Goal: Information Seeking & Learning: Learn about a topic

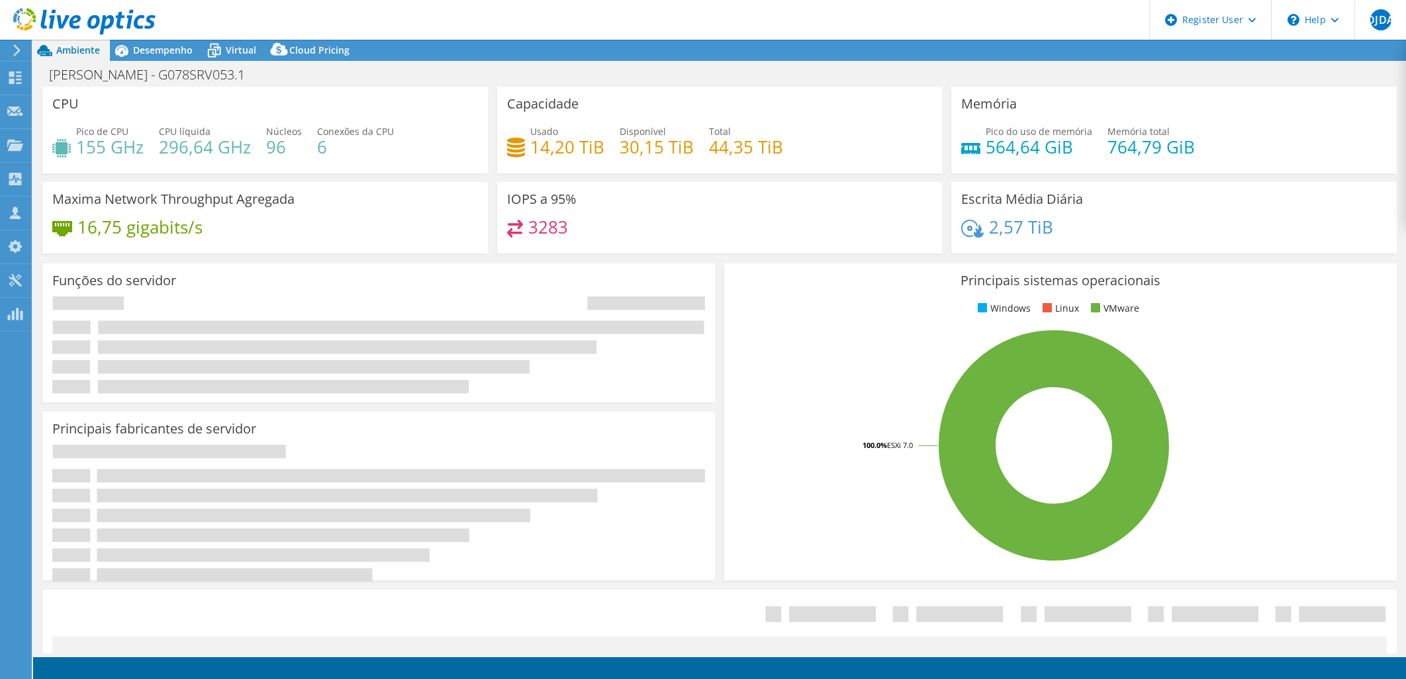
select select "USD"
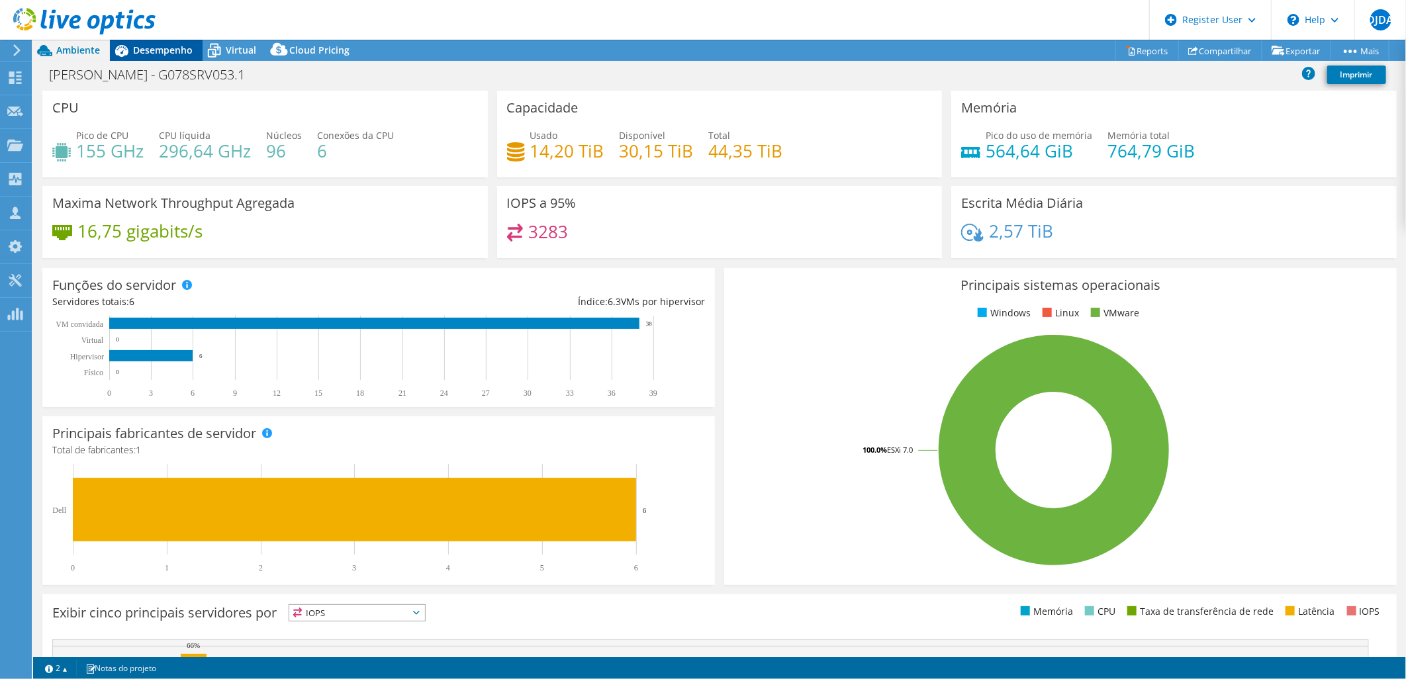
click at [148, 53] on span "Desempenho" at bounding box center [163, 50] width 60 height 13
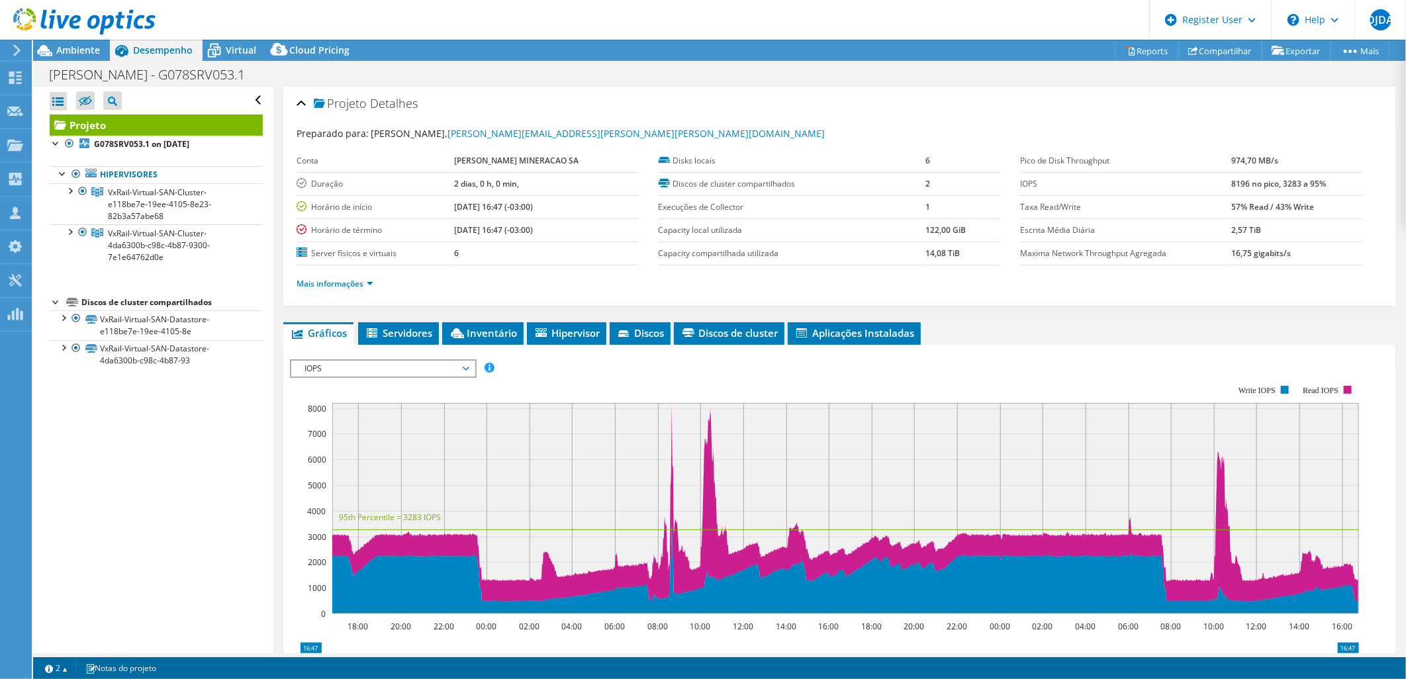
click at [438, 365] on span "IOPS" at bounding box center [383, 369] width 170 height 16
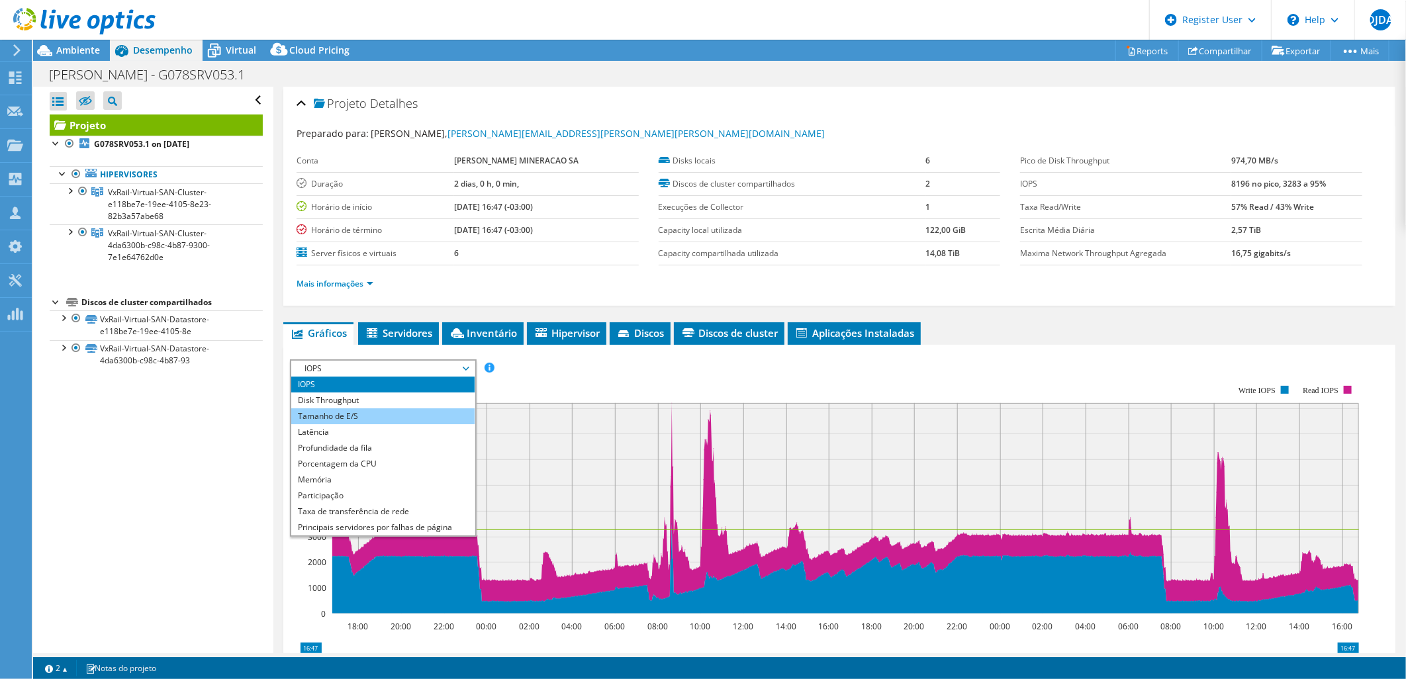
click at [422, 411] on li "Tamanho de E/S" at bounding box center [382, 416] width 183 height 16
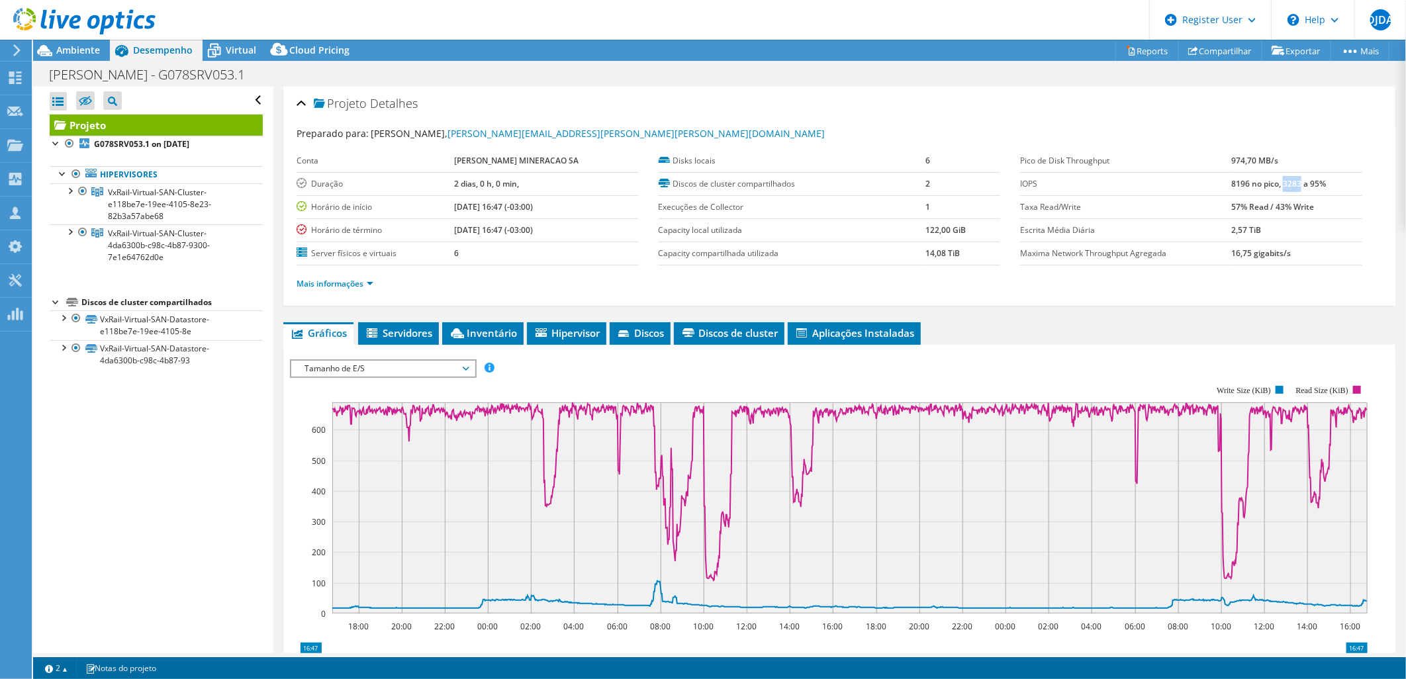
drag, startPoint x: 1274, startPoint y: 182, endPoint x: 1292, endPoint y: 182, distance: 18.5
click at [1292, 182] on b "8196 no pico, 3283 a 95%" at bounding box center [1278, 183] width 95 height 11
click at [367, 285] on link "Mais informações" at bounding box center [335, 283] width 77 height 11
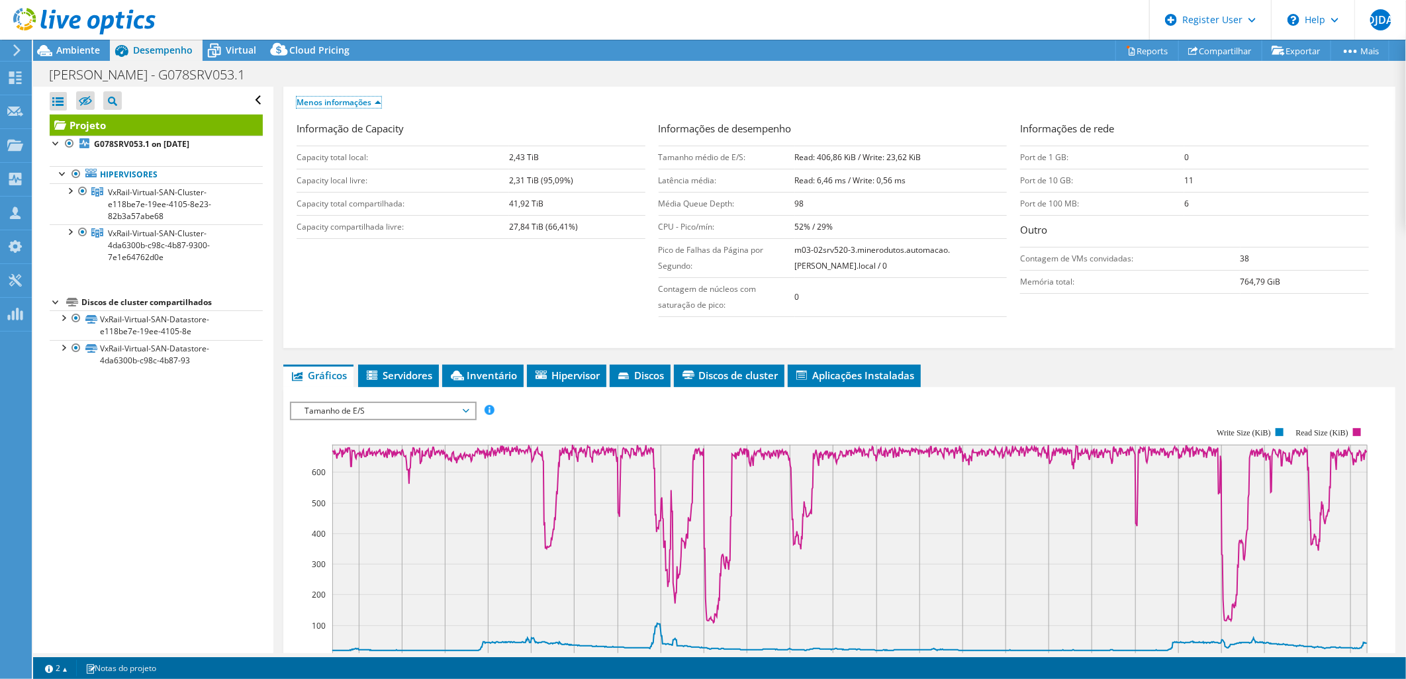
scroll to position [220, 0]
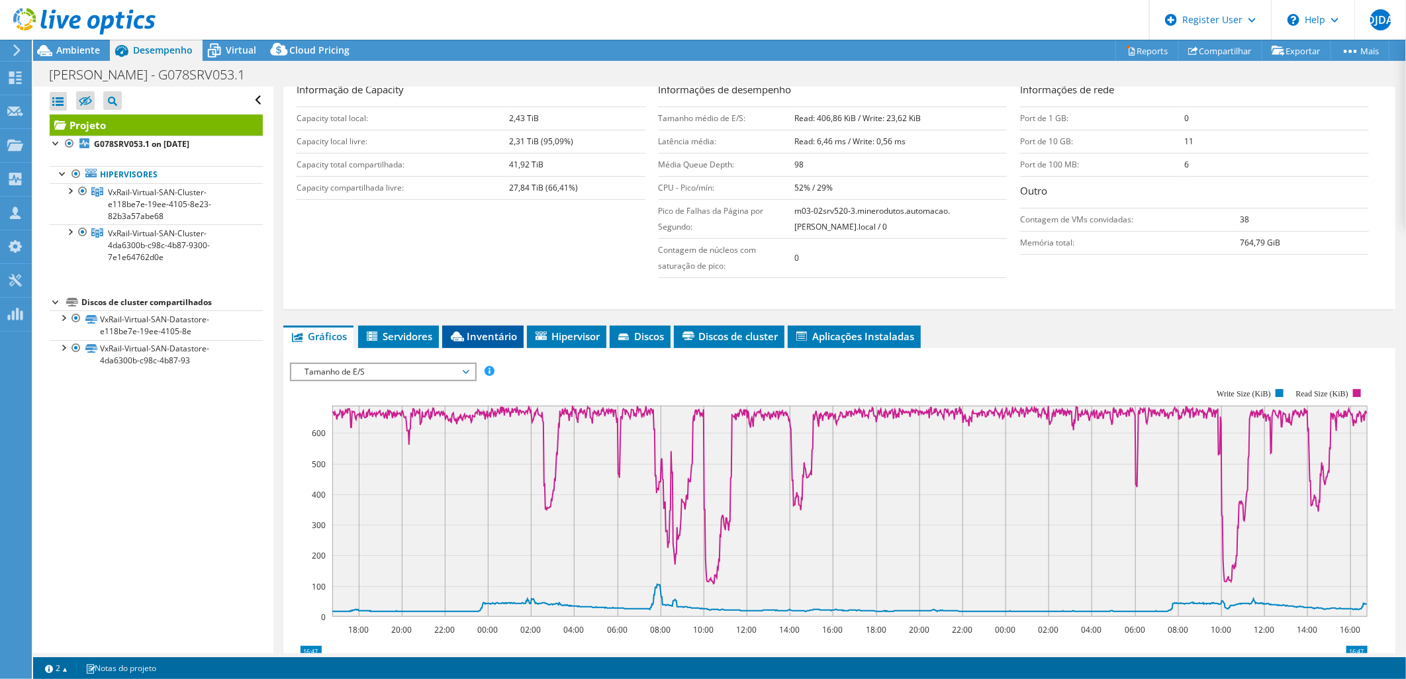
click at [485, 330] on span "Inventário" at bounding box center [483, 336] width 68 height 13
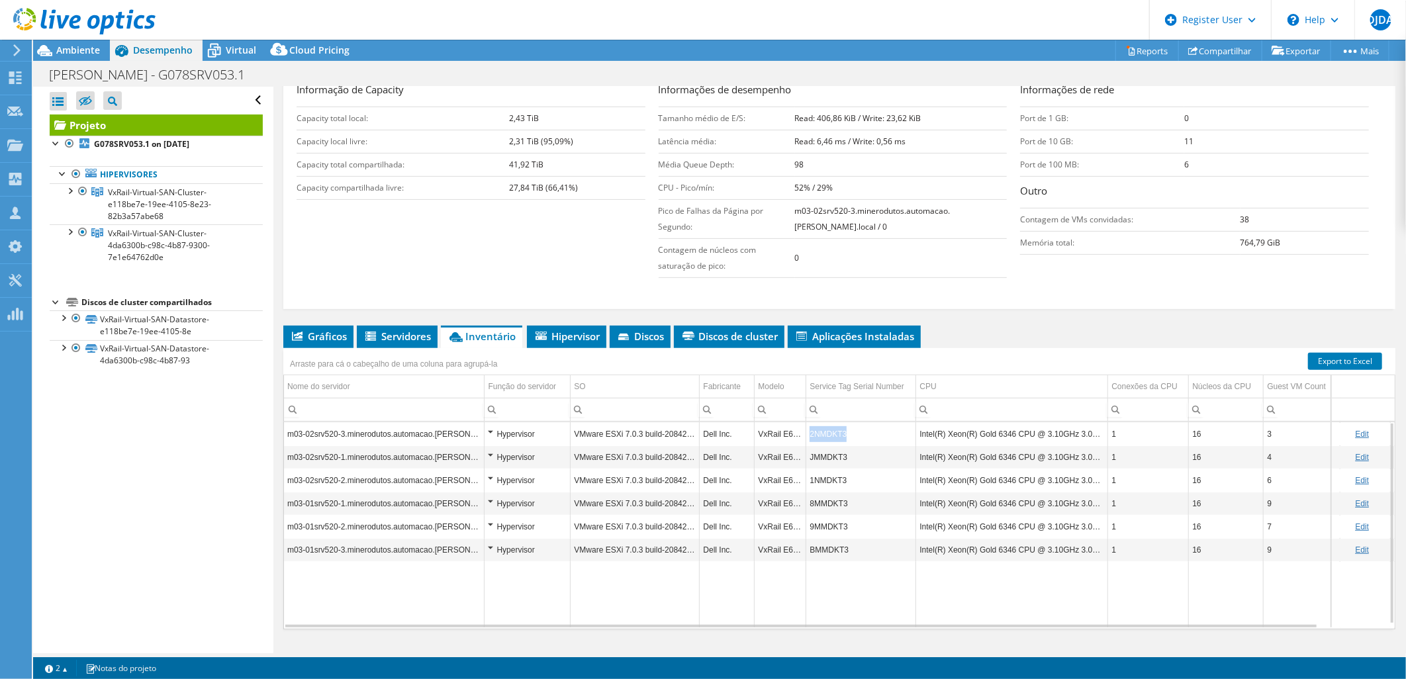
copy td "2NMDKT3"
drag, startPoint x: 844, startPoint y: 433, endPoint x: 810, endPoint y: 435, distance: 33.8
click at [810, 435] on td "2NMDKT3" at bounding box center [861, 433] width 110 height 23
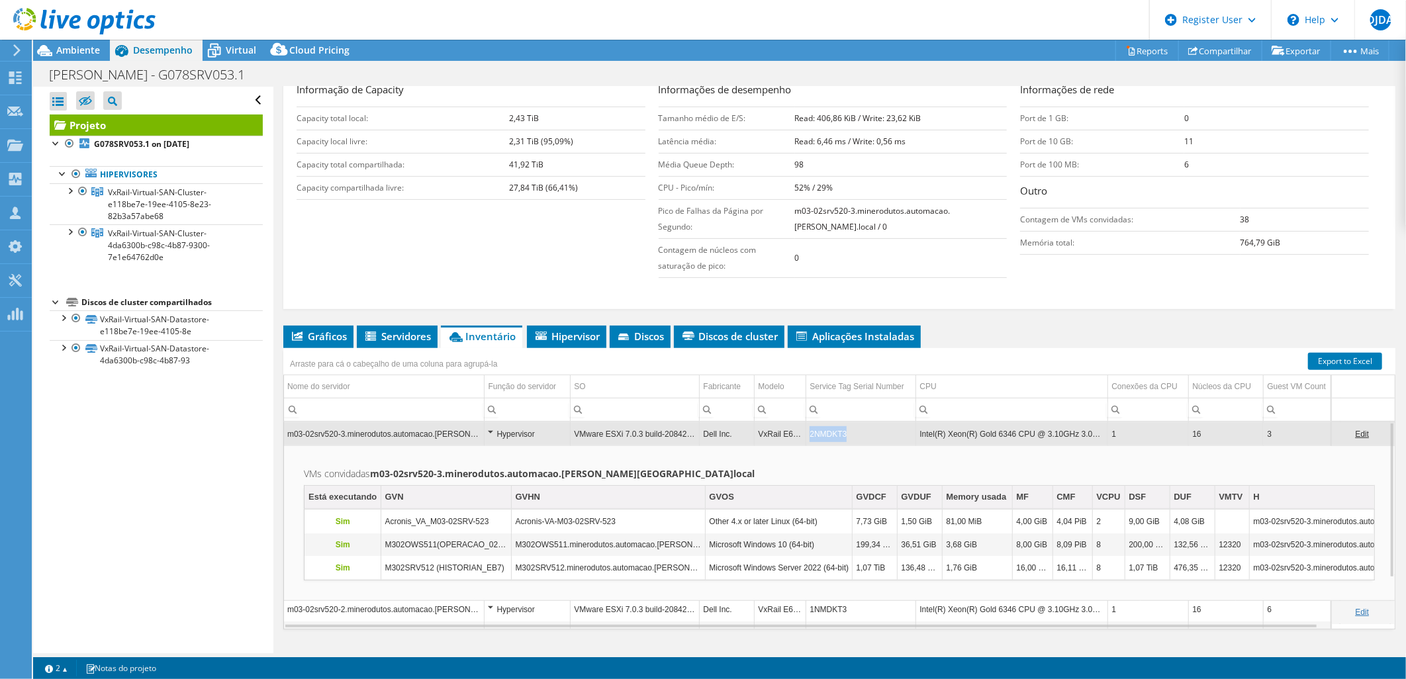
copy td "2NMDKT3"
drag, startPoint x: 824, startPoint y: 433, endPoint x: 845, endPoint y: 435, distance: 20.6
click at [845, 435] on td "2NMDKT3" at bounding box center [861, 433] width 110 height 23
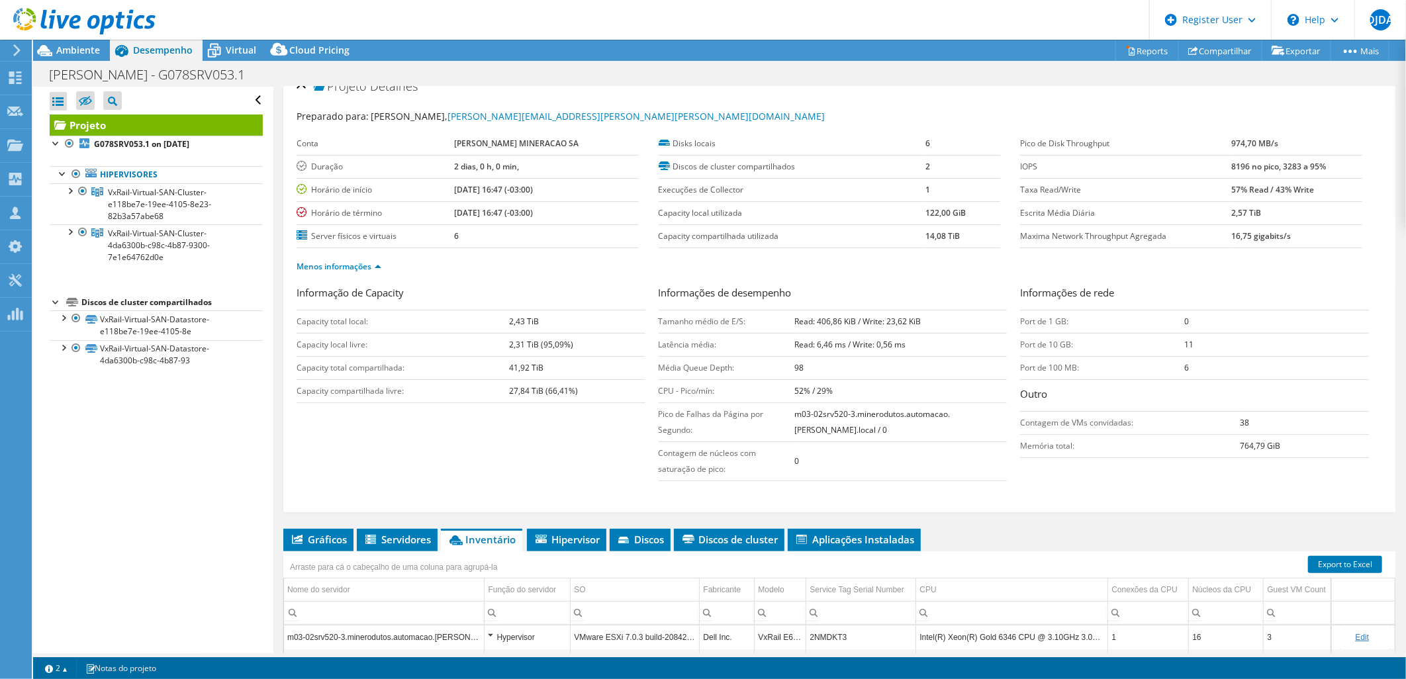
scroll to position [0, 0]
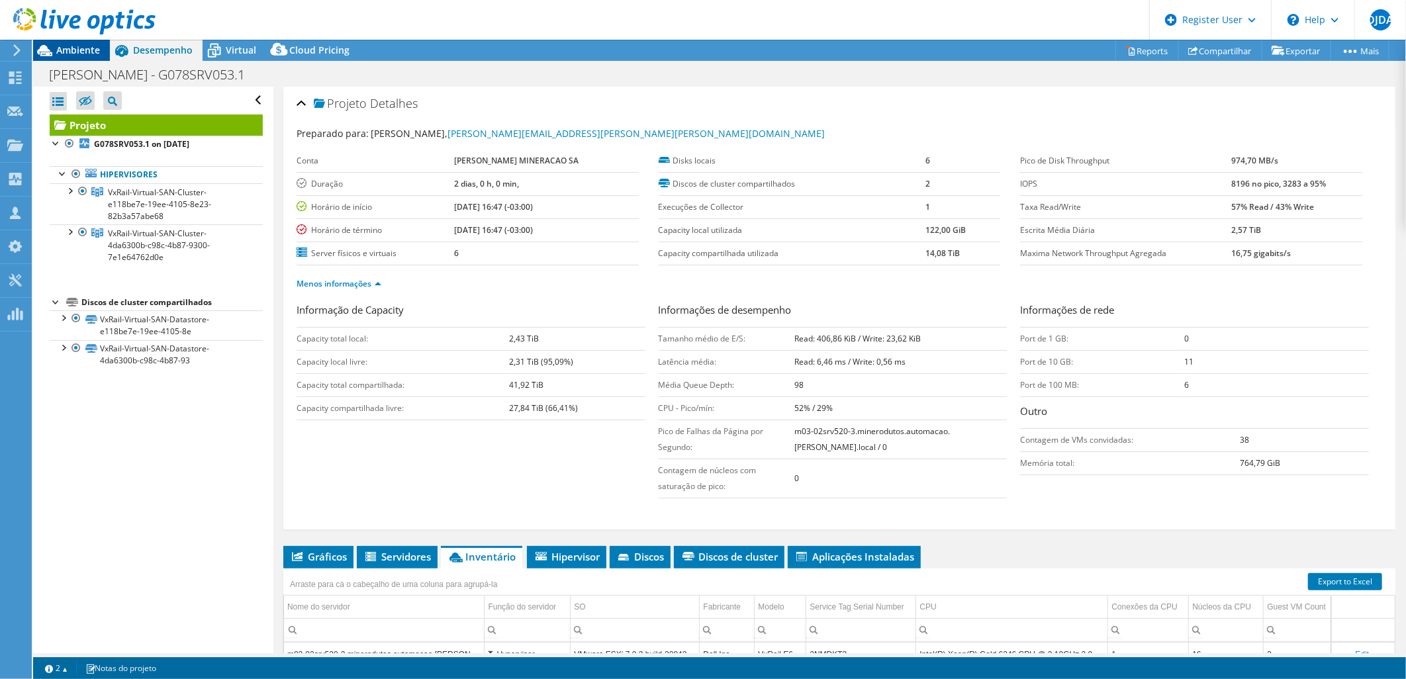
click at [91, 52] on span "Ambiente" at bounding box center [78, 50] width 44 height 13
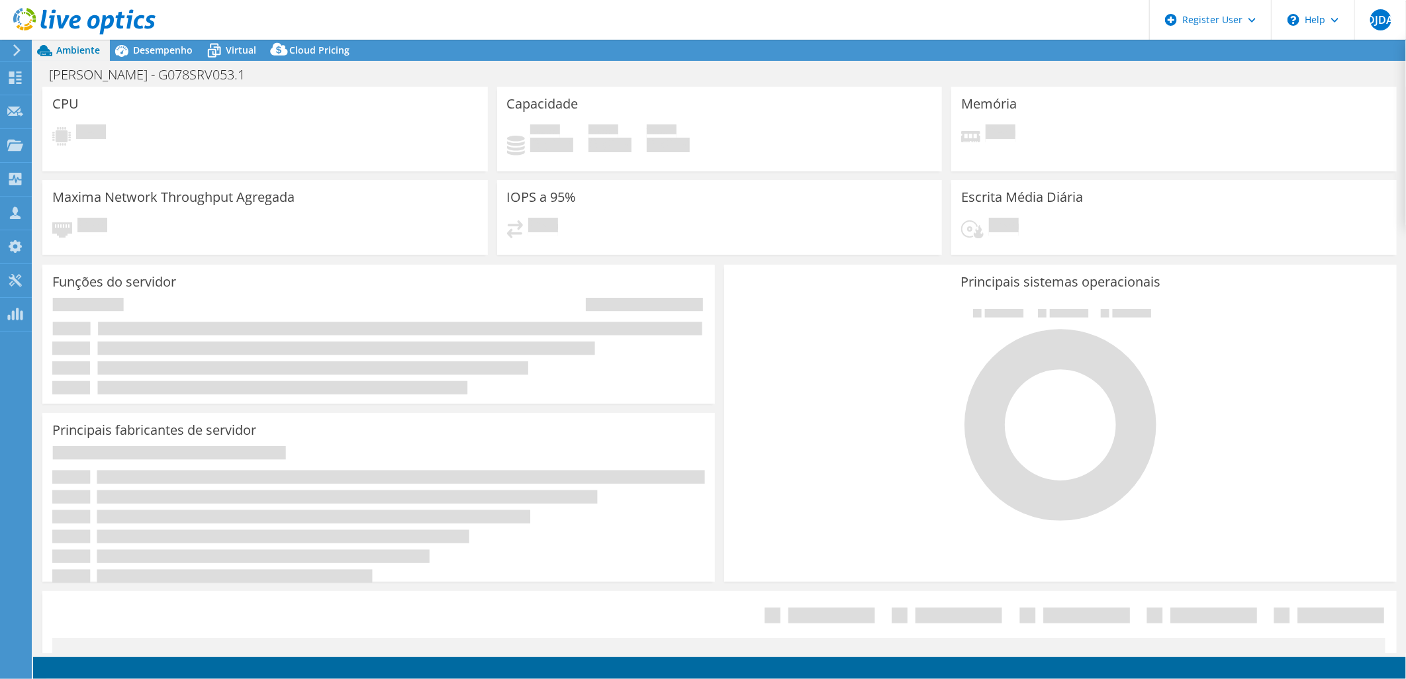
select select "USD"
